Goal: Task Accomplishment & Management: Use online tool/utility

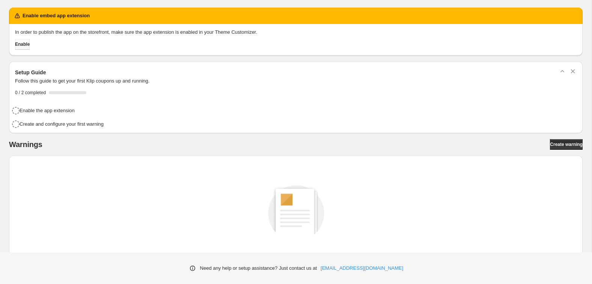
click at [30, 44] on span "Enable" at bounding box center [22, 44] width 15 height 6
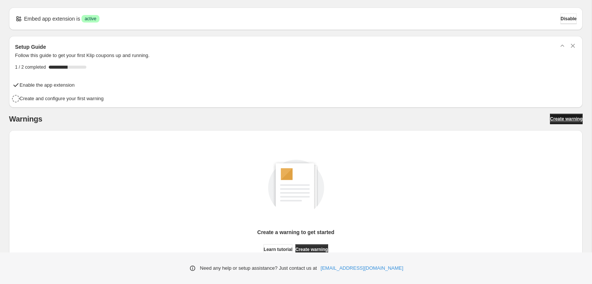
click at [557, 118] on span "Create warning" at bounding box center [566, 119] width 33 height 6
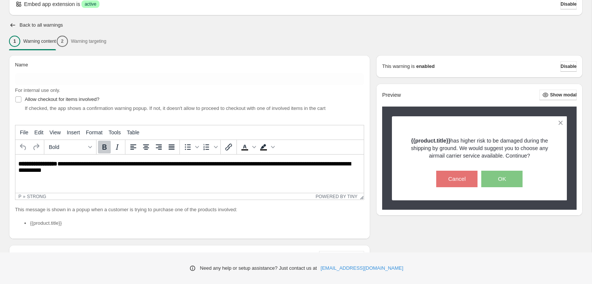
scroll to position [44, 0]
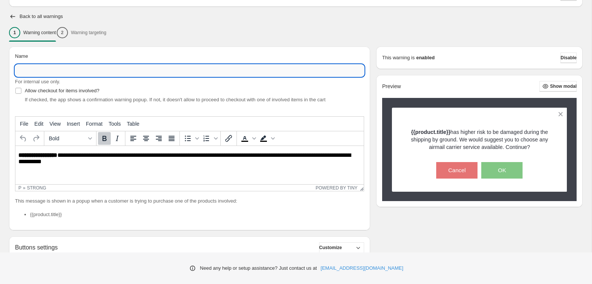
click at [129, 69] on input "Name" at bounding box center [189, 71] width 349 height 12
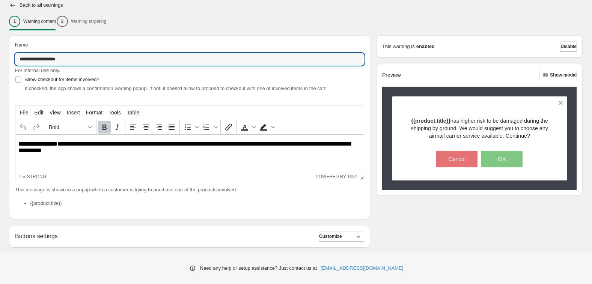
scroll to position [68, 0]
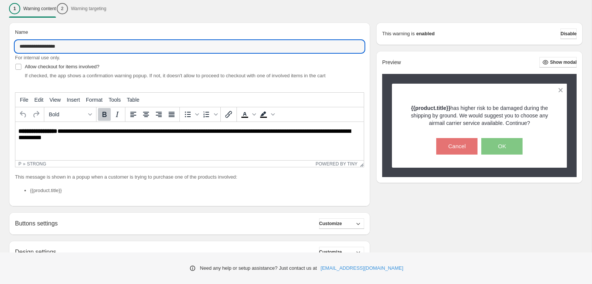
type input "**********"
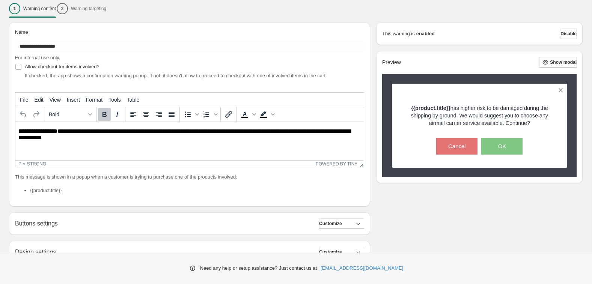
click at [263, 65] on div "Allow checkout for items involved? If checked, the app shows a confirmation war…" at bounding box center [189, 71] width 349 height 18
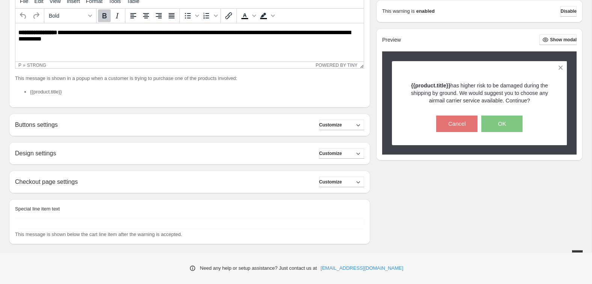
scroll to position [168, 0]
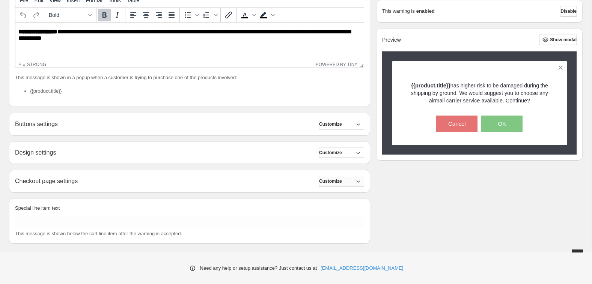
click at [355, 177] on icon "button" at bounding box center [358, 181] width 8 height 8
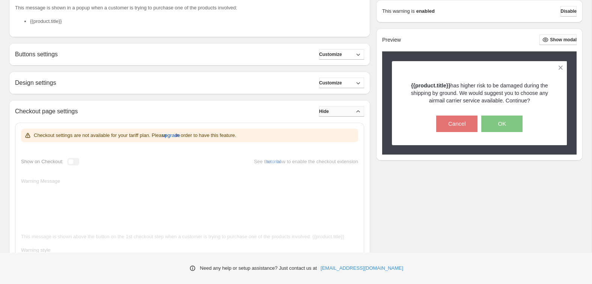
scroll to position [238, 0]
click at [180, 137] on span "upgrade" at bounding box center [171, 135] width 18 height 8
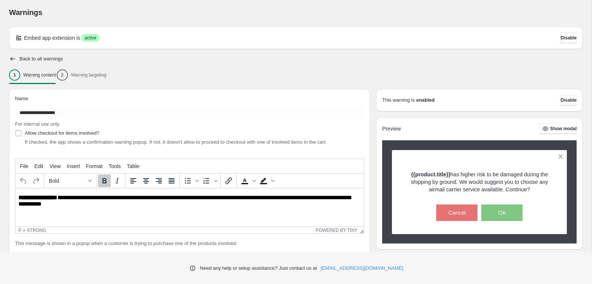
scroll to position [0, 0]
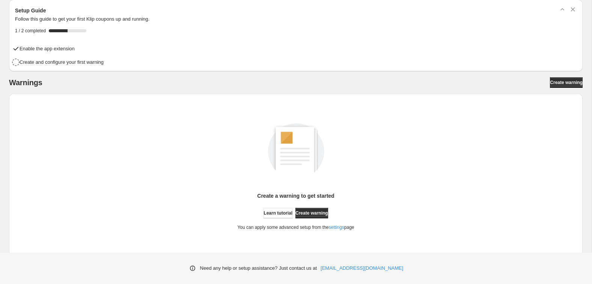
scroll to position [47, 0]
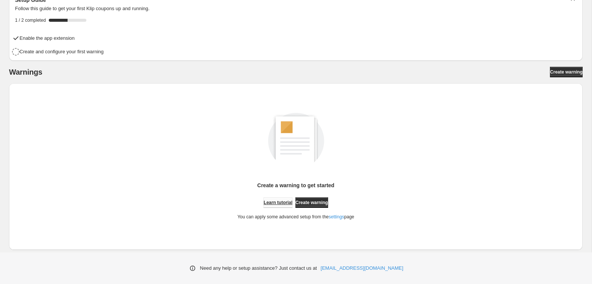
click at [283, 205] on span "Learn tutorial" at bounding box center [277, 203] width 29 height 6
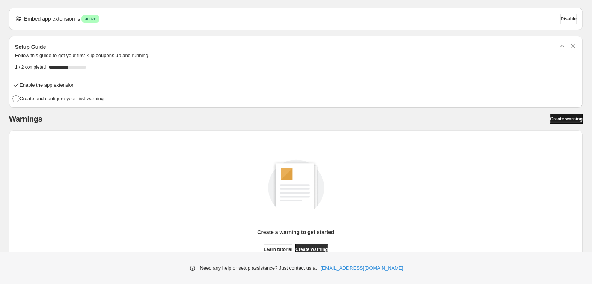
click at [573, 120] on span "Create warning" at bounding box center [566, 119] width 33 height 6
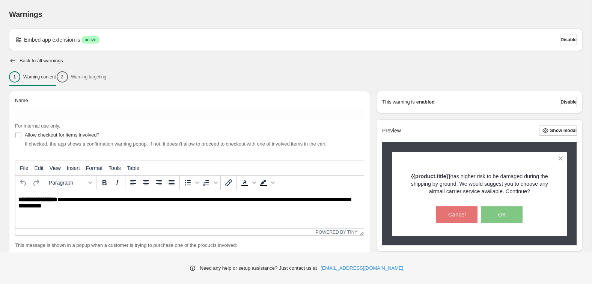
scroll to position [13, 0]
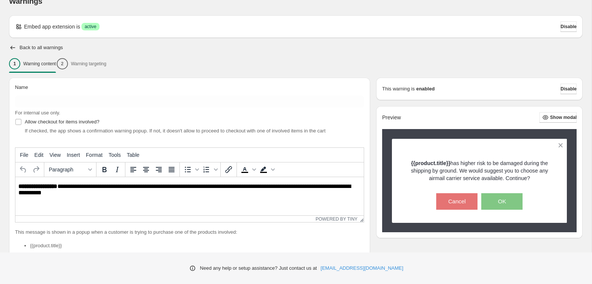
click at [105, 65] on div "1 Warning content 2 Warning targeting" at bounding box center [295, 64] width 573 height 16
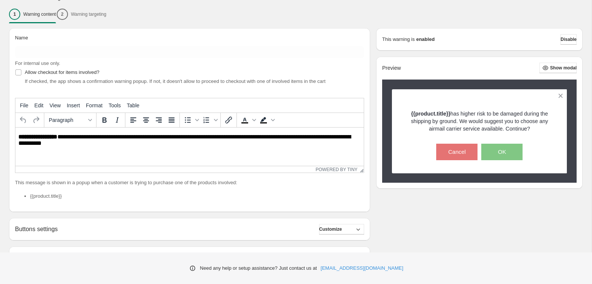
scroll to position [66, 0]
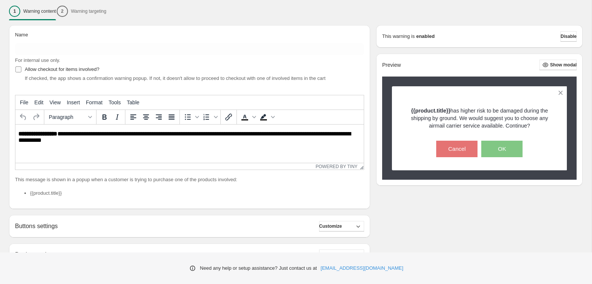
click at [53, 73] on label "Allow checkout for items involved?" at bounding box center [57, 69] width 84 height 11
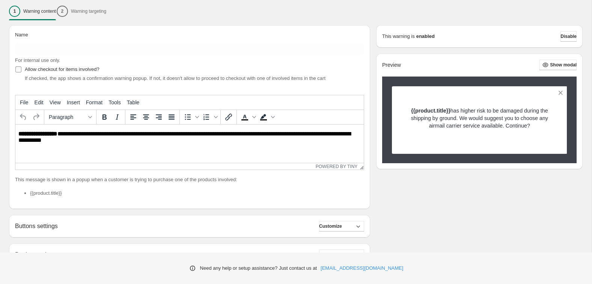
click at [53, 71] on span "Allow checkout for items involved?" at bounding box center [62, 69] width 75 height 6
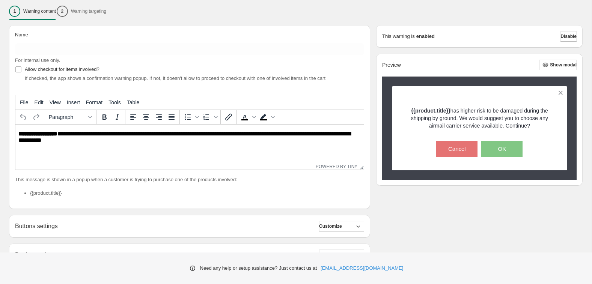
scroll to position [175, 0]
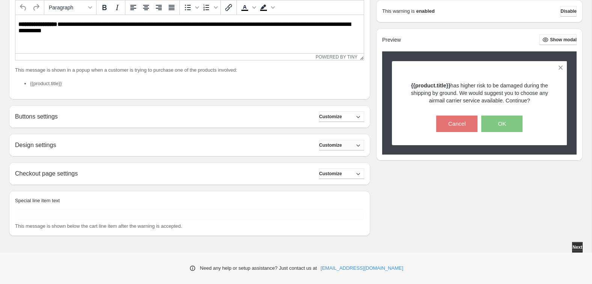
click at [350, 147] on button "Customize" at bounding box center [341, 145] width 45 height 11
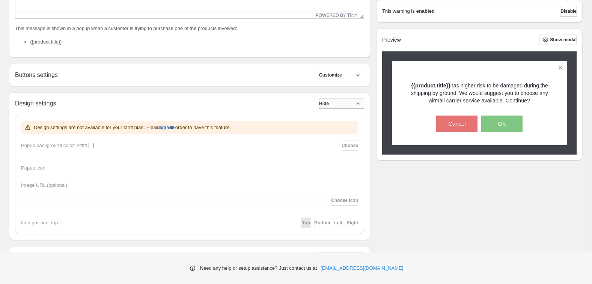
scroll to position [218, 0]
click at [350, 102] on button "Hide" at bounding box center [341, 102] width 45 height 11
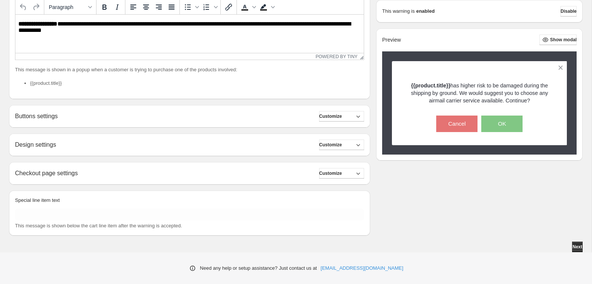
scroll to position [175, 0]
click at [342, 114] on span "Customize" at bounding box center [330, 117] width 23 height 6
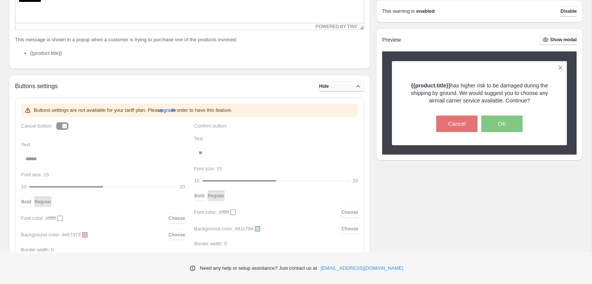
scroll to position [207, 0]
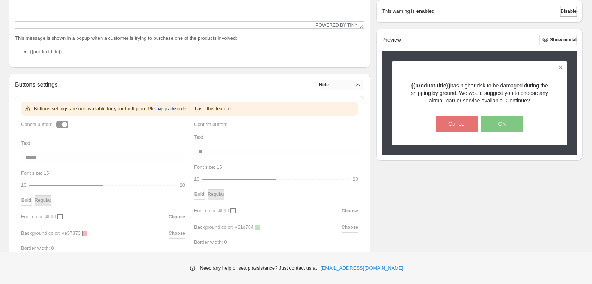
click at [347, 84] on button "Hide" at bounding box center [341, 85] width 45 height 11
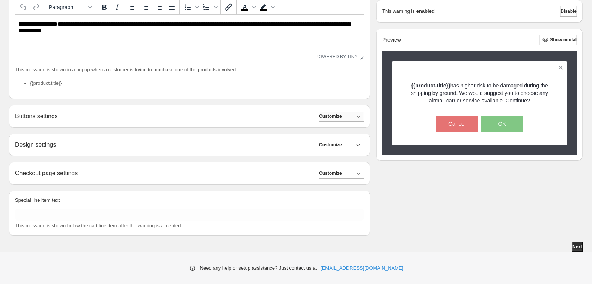
scroll to position [175, 0]
click at [337, 168] on button "Customize" at bounding box center [341, 173] width 45 height 11
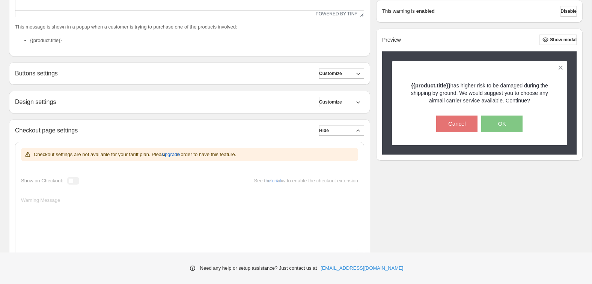
scroll to position [0, 0]
